Goal: Book appointment/travel/reservation

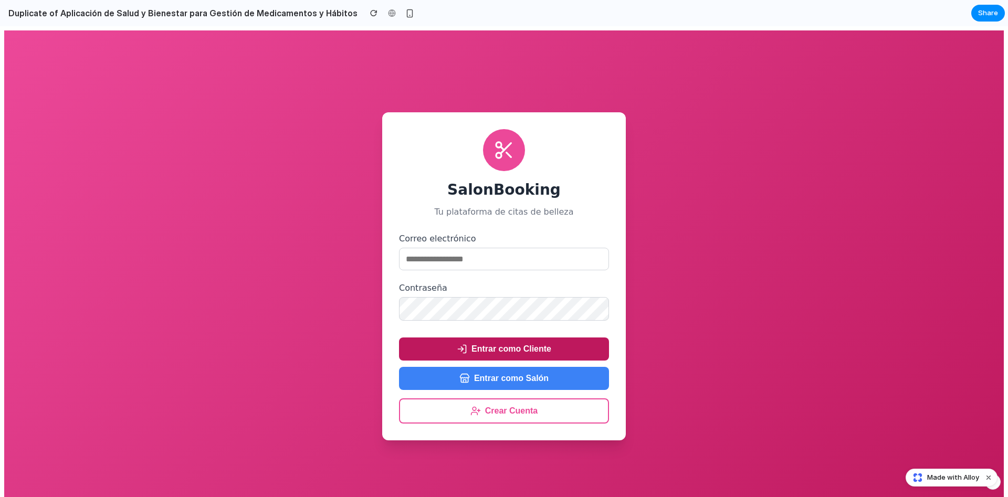
click at [527, 352] on button "Entrar como Cliente" at bounding box center [504, 349] width 210 height 23
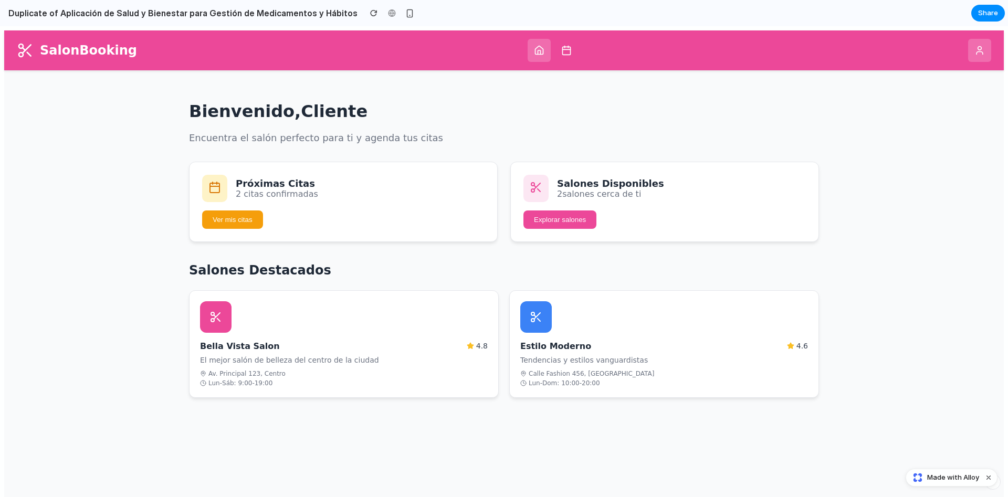
click at [239, 220] on button "Ver mis citas" at bounding box center [232, 220] width 61 height 18
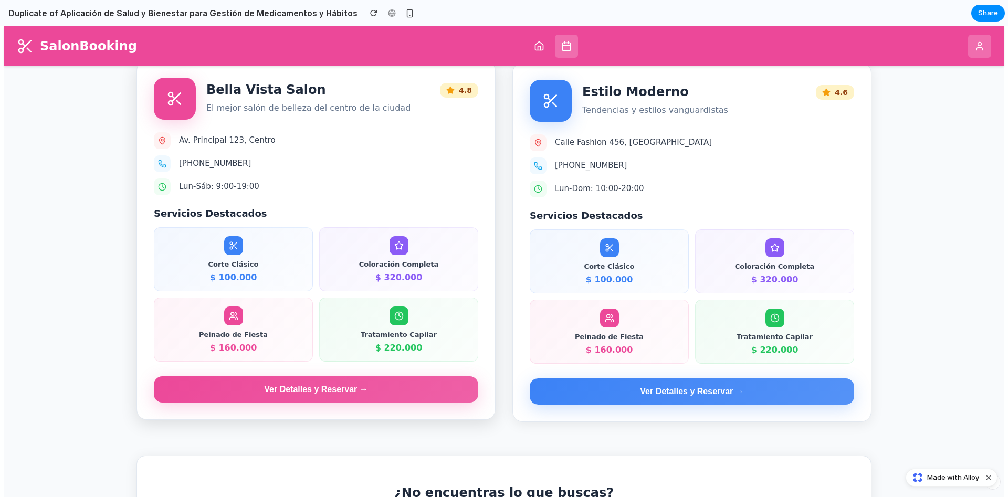
scroll to position [214, 0]
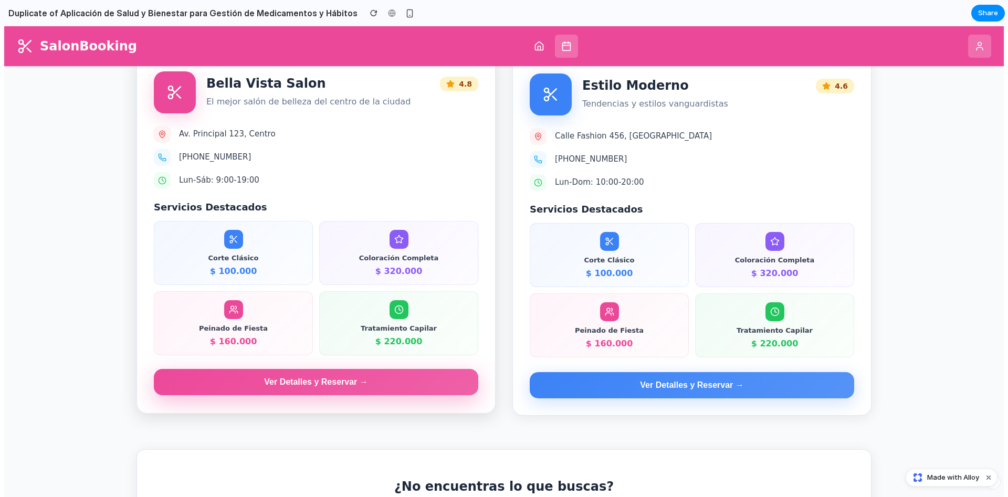
click at [291, 394] on button "Ver Detalles y Reservar →" at bounding box center [316, 382] width 324 height 26
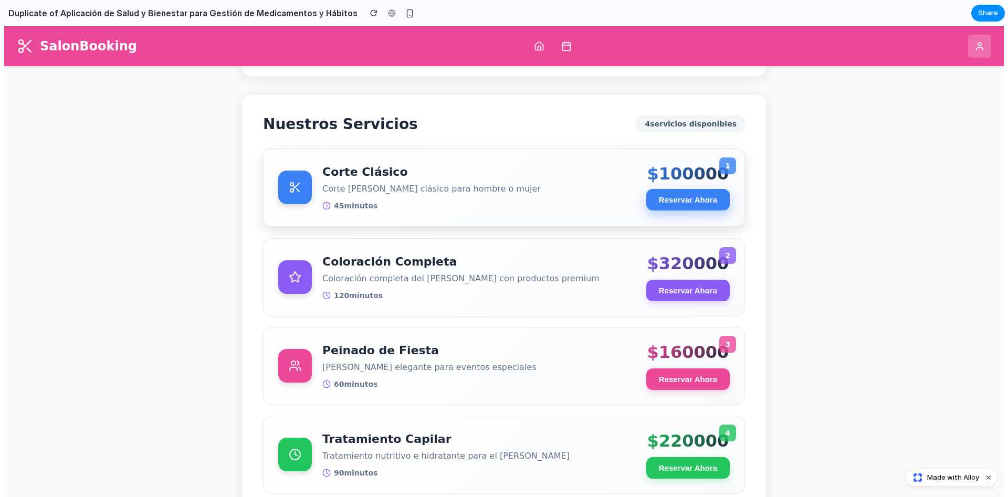
scroll to position [267, 0]
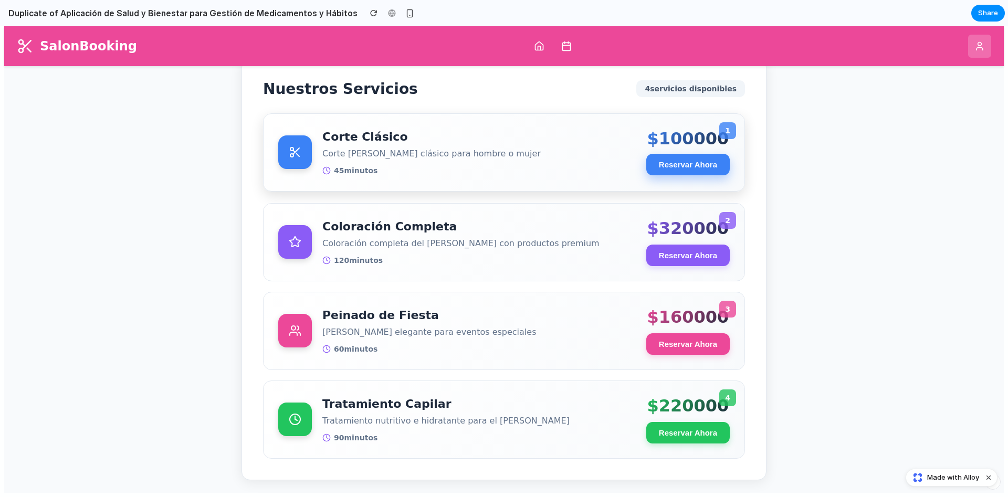
click at [695, 160] on button "Reservar Ahora" at bounding box center [687, 165] width 83 height 22
click at [686, 158] on button "Reservar Ahora" at bounding box center [687, 165] width 83 height 22
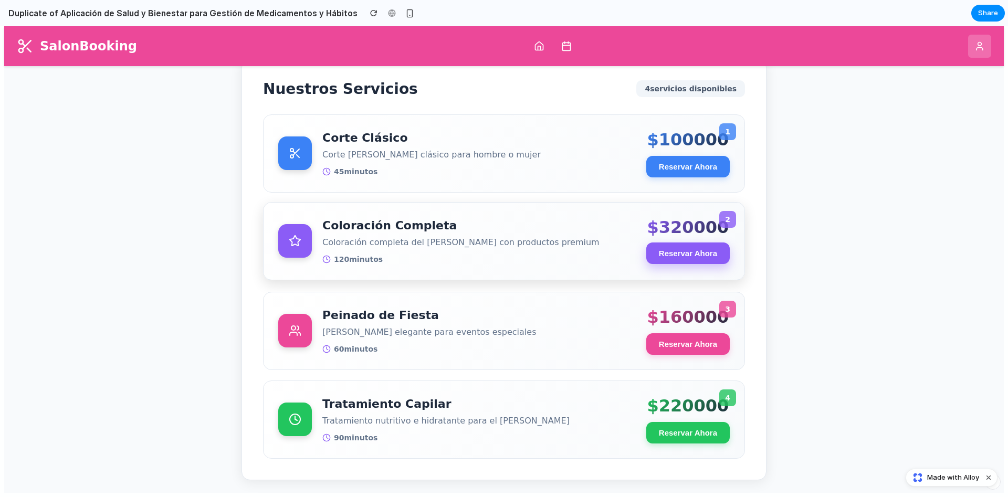
click at [692, 246] on button "Reservar Ahora" at bounding box center [687, 254] width 83 height 22
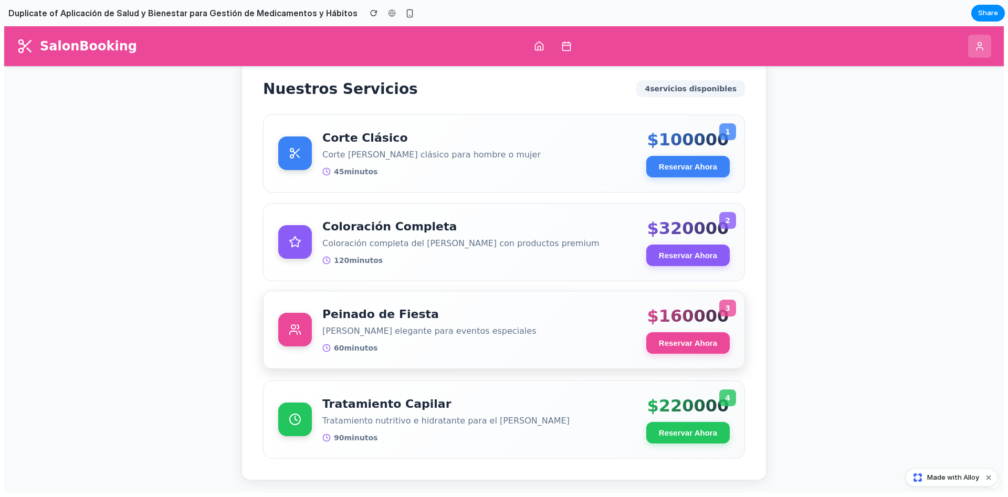
click at [670, 339] on button "Reservar Ahora" at bounding box center [687, 343] width 83 height 22
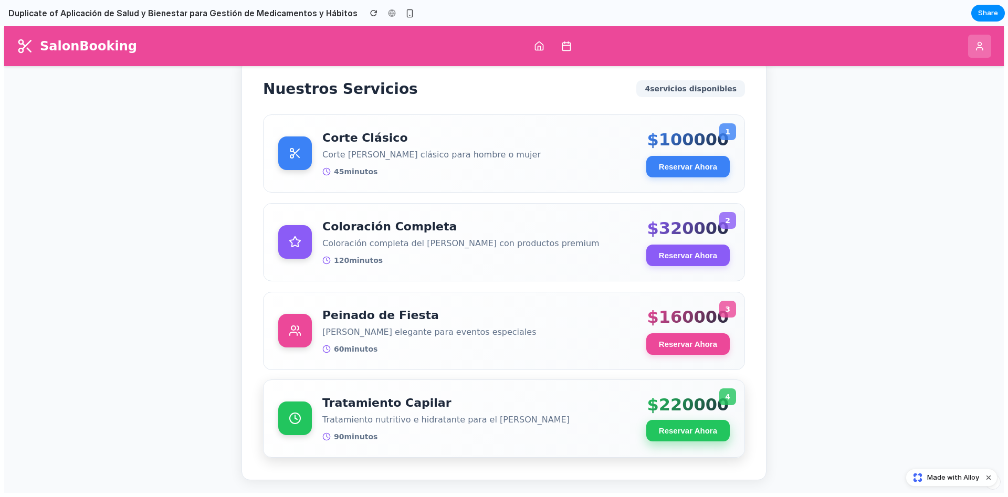
click at [666, 439] on button "Reservar Ahora" at bounding box center [687, 431] width 83 height 22
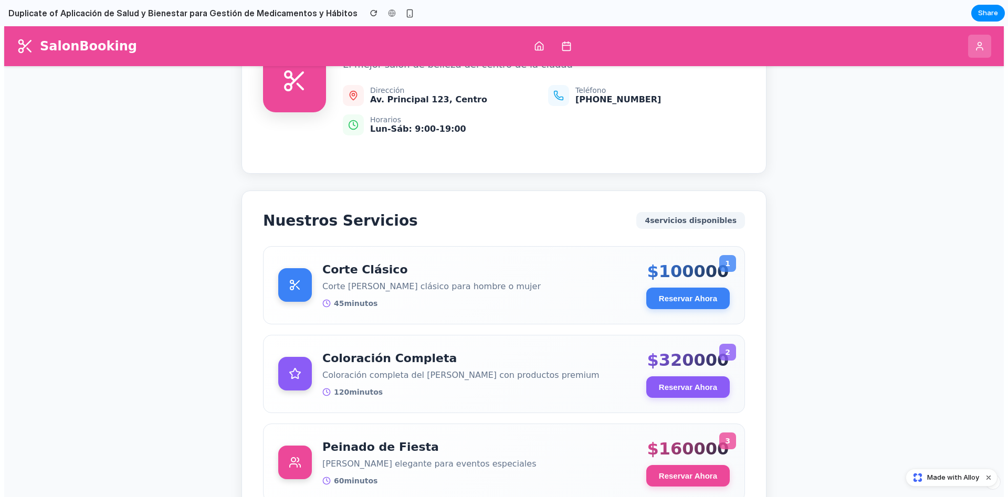
scroll to position [0, 0]
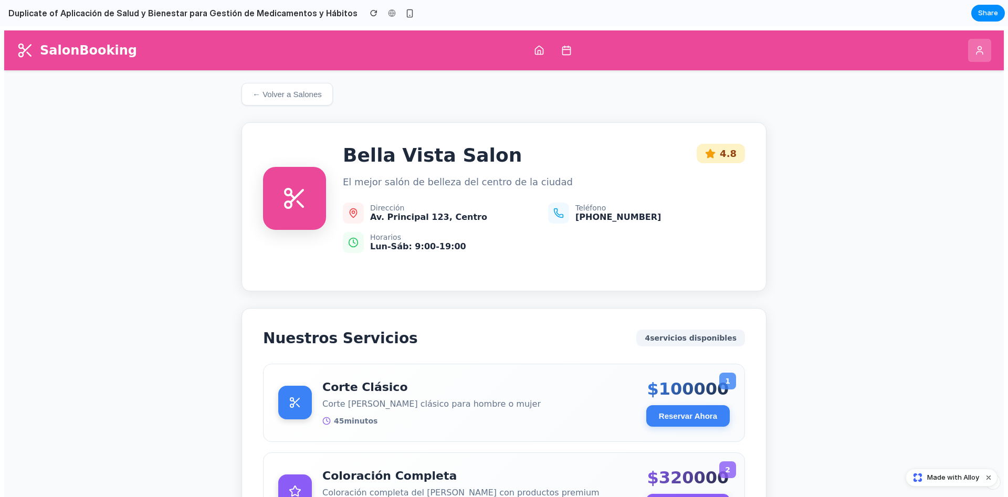
click at [677, 337] on div "4 servicios disponibles" at bounding box center [690, 338] width 109 height 17
click at [281, 102] on button "← Volver a Salones" at bounding box center [286, 93] width 91 height 23
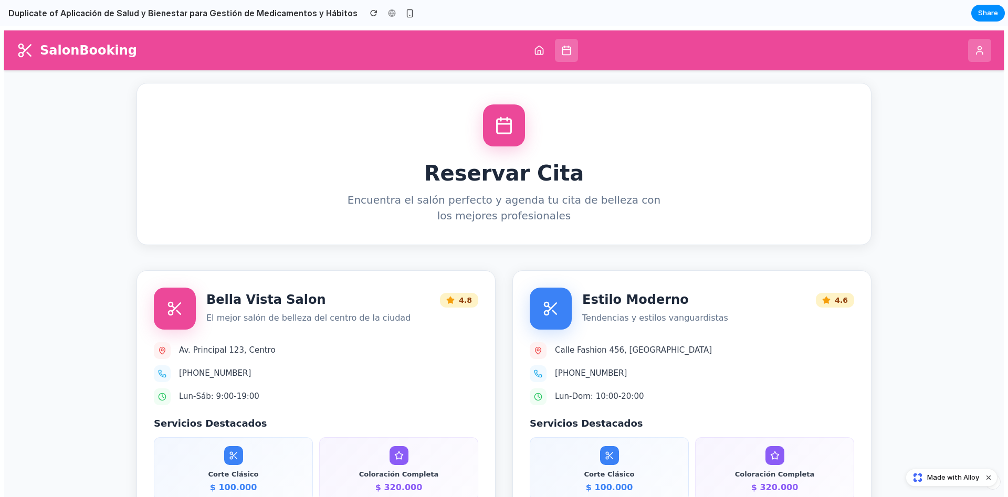
click at [977, 56] on button at bounding box center [979, 50] width 23 height 23
